Goal: Task Accomplishment & Management: Manage account settings

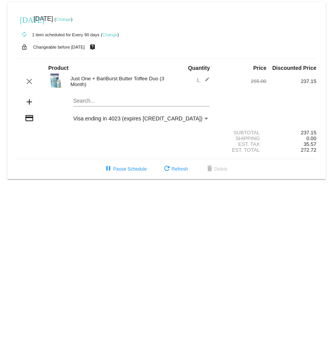
click at [71, 20] on link "Change" at bounding box center [63, 19] width 15 height 5
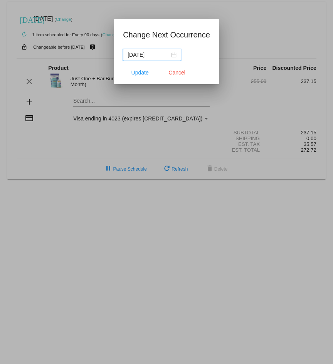
click at [166, 52] on div "[DATE]" at bounding box center [152, 55] width 49 height 8
click at [166, 34] on h1 "Change Next Occurrence" at bounding box center [166, 35] width 87 height 12
click at [170, 75] on span "Cancel" at bounding box center [177, 72] width 17 height 6
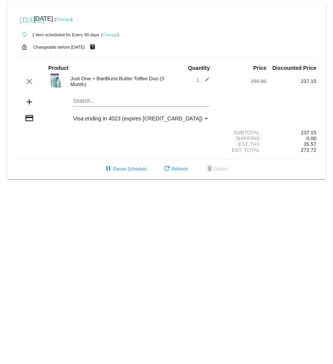
click at [71, 19] on link "Change" at bounding box center [63, 19] width 15 height 5
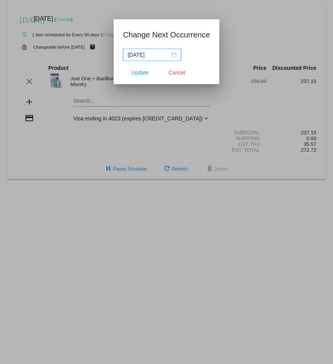
click at [156, 55] on input "[DATE]" at bounding box center [149, 55] width 42 height 8
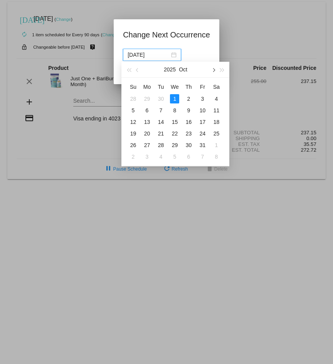
click at [214, 70] on span "button" at bounding box center [214, 70] width 4 height 4
click at [213, 70] on span "button" at bounding box center [214, 70] width 4 height 4
click at [136, 99] on div "1" at bounding box center [132, 98] width 9 height 9
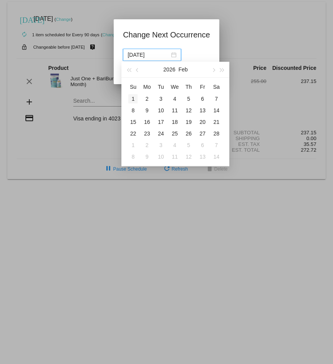
type input "[DATE]"
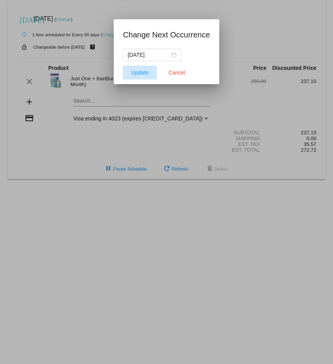
click at [145, 72] on span "Update" at bounding box center [140, 72] width 17 height 6
